Goal: Information Seeking & Learning: Learn about a topic

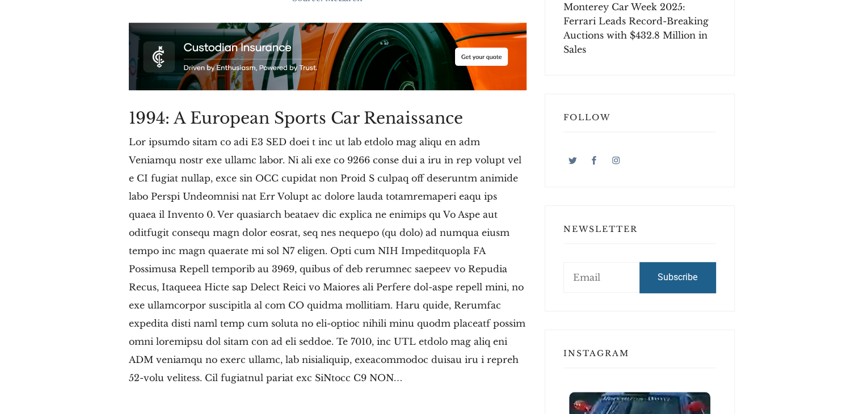
scroll to position [733, 0]
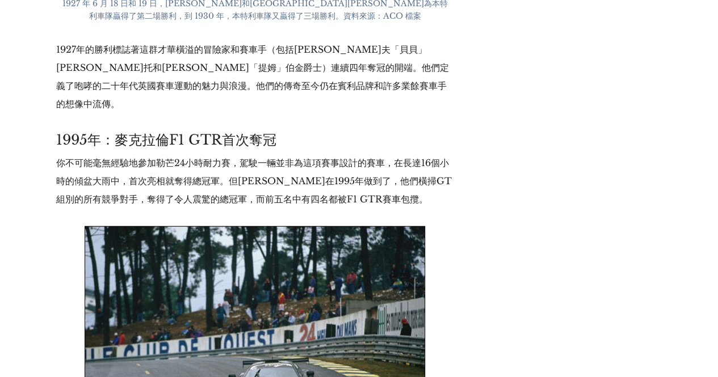
scroll to position [7690, 0]
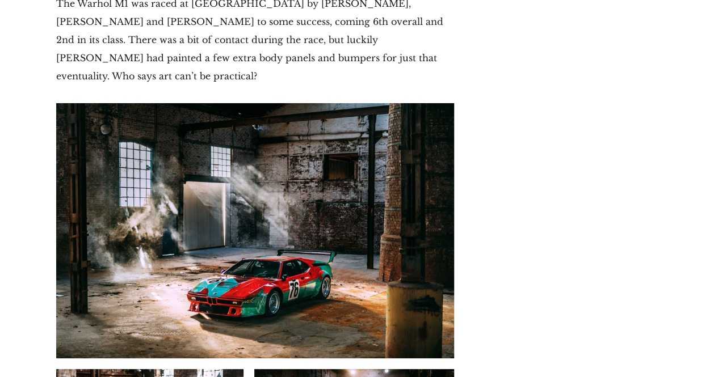
scroll to position [6355, 0]
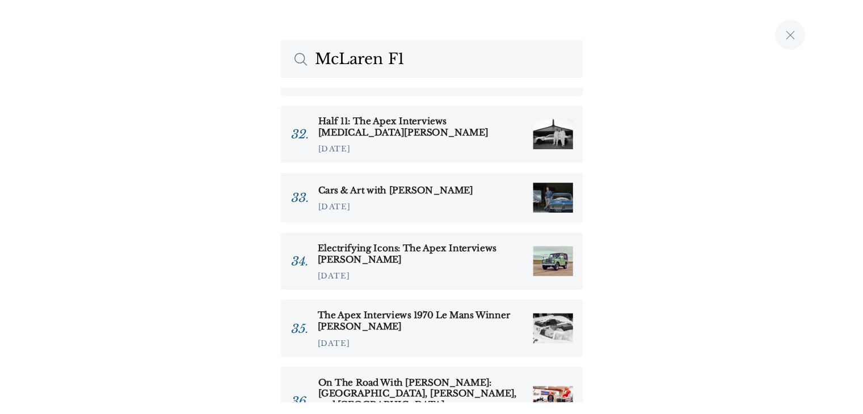
scroll to position [1818, 0]
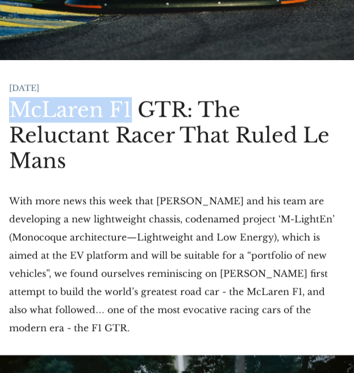
scroll to position [340, 0]
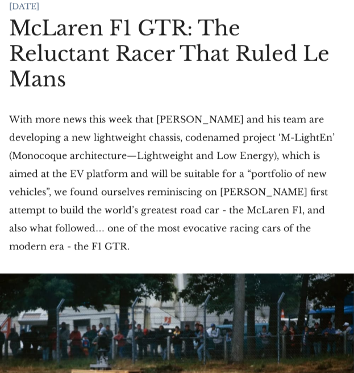
click at [264, 147] on p "With more news this week that [PERSON_NAME] and his team are developing a new l…" at bounding box center [176, 182] width 335 height 145
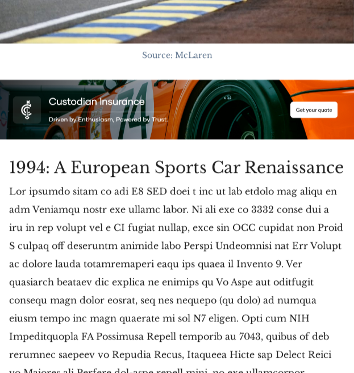
scroll to position [851, 0]
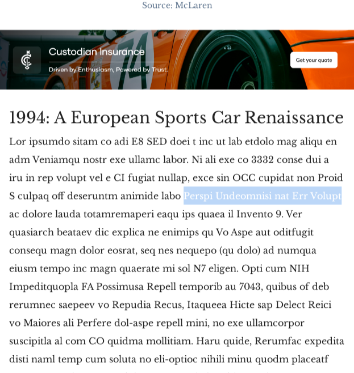
drag, startPoint x: 153, startPoint y: 201, endPoint x: 314, endPoint y: 207, distance: 160.7
click at [314, 207] on p at bounding box center [176, 286] width 335 height 309
click at [173, 200] on p at bounding box center [176, 286] width 335 height 309
drag, startPoint x: 155, startPoint y: 199, endPoint x: 237, endPoint y: 201, distance: 82.3
click at [237, 201] on p at bounding box center [176, 286] width 335 height 309
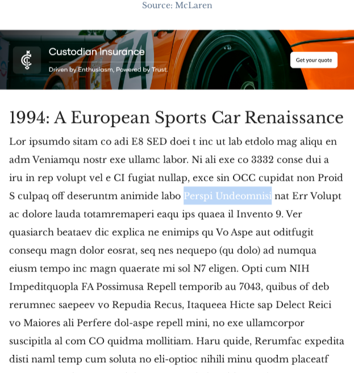
copy p "[PERSON_NAME]"
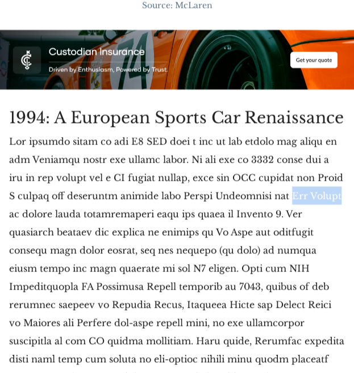
drag, startPoint x: 259, startPoint y: 199, endPoint x: 315, endPoint y: 201, distance: 56.8
click at [315, 201] on p at bounding box center [176, 286] width 335 height 309
copy p "[PERSON_NAME]"
drag, startPoint x: 90, startPoint y: 181, endPoint x: 123, endPoint y: 182, distance: 33.5
click at [123, 182] on p at bounding box center [176, 286] width 335 height 309
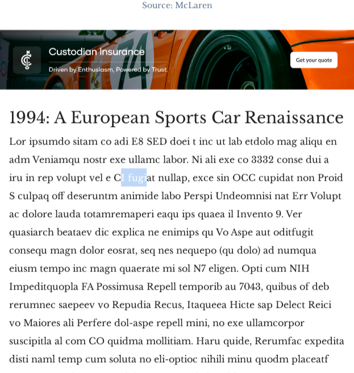
click at [104, 182] on p at bounding box center [176, 286] width 335 height 309
drag, startPoint x: 87, startPoint y: 180, endPoint x: 141, endPoint y: 182, distance: 54.0
click at [160, 184] on p at bounding box center [176, 286] width 335 height 309
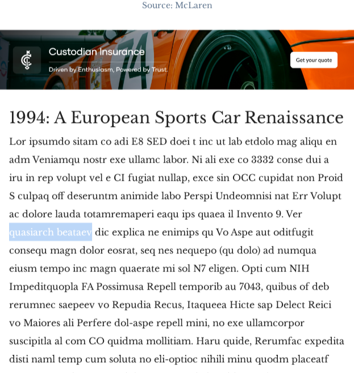
drag, startPoint x: 295, startPoint y: 217, endPoint x: 42, endPoint y: 237, distance: 253.3
click at [42, 237] on p at bounding box center [176, 286] width 335 height 309
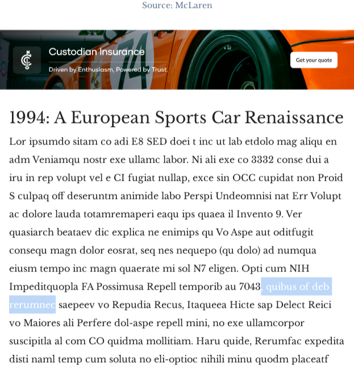
drag, startPoint x: 116, startPoint y: 292, endPoint x: 234, endPoint y: 291, distance: 118.0
click at [234, 291] on p at bounding box center [176, 286] width 335 height 309
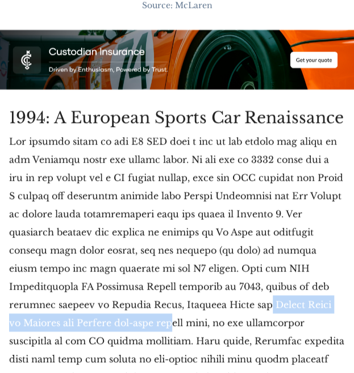
drag, startPoint x: 98, startPoint y: 309, endPoint x: 338, endPoint y: 316, distance: 240.1
click at [338, 316] on p at bounding box center [176, 286] width 335 height 309
click at [205, 307] on p at bounding box center [176, 286] width 335 height 309
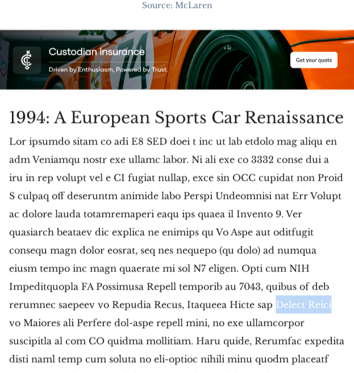
drag, startPoint x: 100, startPoint y: 309, endPoint x: 159, endPoint y: 316, distance: 58.8
click at [159, 316] on p at bounding box center [176, 286] width 335 height 309
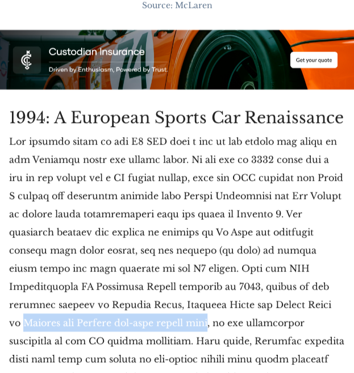
drag, startPoint x: 178, startPoint y: 310, endPoint x: 48, endPoint y: 326, distance: 131.4
click at [48, 326] on p at bounding box center [176, 286] width 335 height 309
click at [193, 314] on p at bounding box center [176, 286] width 335 height 309
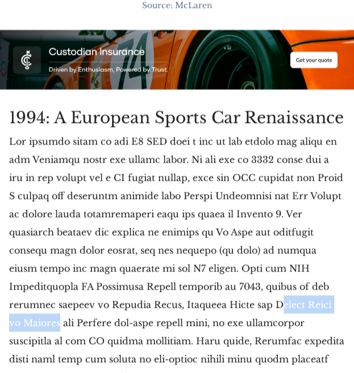
drag, startPoint x: 106, startPoint y: 312, endPoint x: 211, endPoint y: 309, distance: 105.6
click at [211, 309] on p at bounding box center [176, 286] width 335 height 309
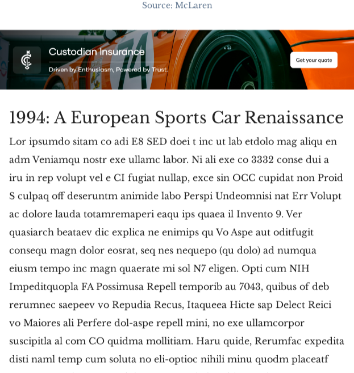
click at [212, 311] on p at bounding box center [176, 286] width 335 height 309
drag, startPoint x: 106, startPoint y: 311, endPoint x: 159, endPoint y: 310, distance: 52.8
click at [159, 310] on p at bounding box center [176, 286] width 335 height 309
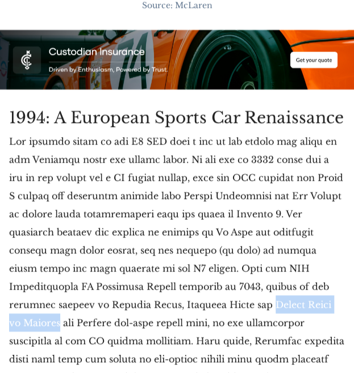
drag, startPoint x: 210, startPoint y: 311, endPoint x: 102, endPoint y: 313, distance: 107.8
click at [102, 313] on p at bounding box center [176, 286] width 335 height 309
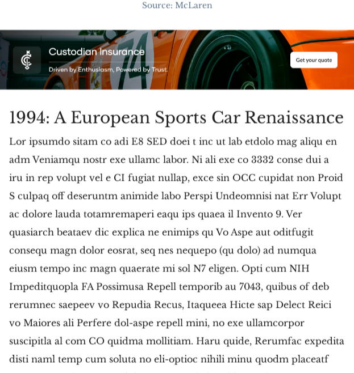
click at [252, 269] on p at bounding box center [176, 286] width 335 height 309
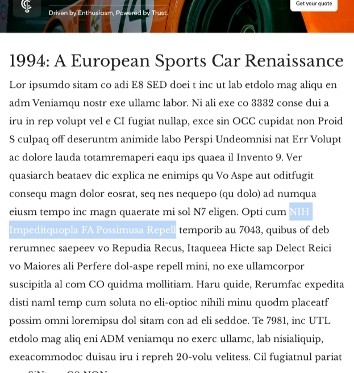
drag, startPoint x: 176, startPoint y: 217, endPoint x: 35, endPoint y: 238, distance: 142.2
click at [35, 238] on p at bounding box center [176, 229] width 335 height 309
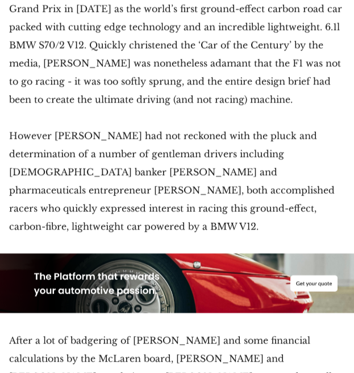
scroll to position [1976, 0]
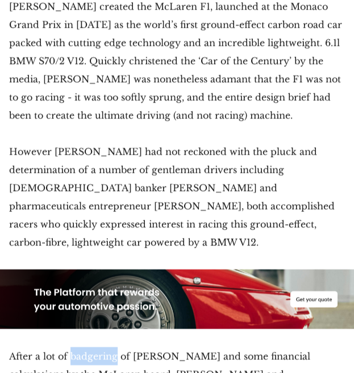
drag, startPoint x: 69, startPoint y: 338, endPoint x: 116, endPoint y: 341, distance: 46.7
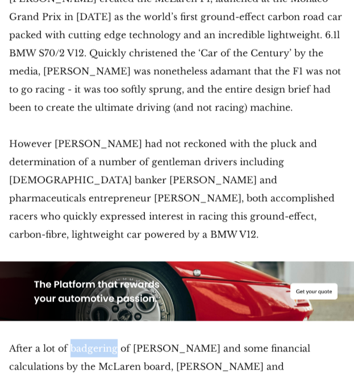
scroll to position [2033, 0]
